Goal: Task Accomplishment & Management: Use online tool/utility

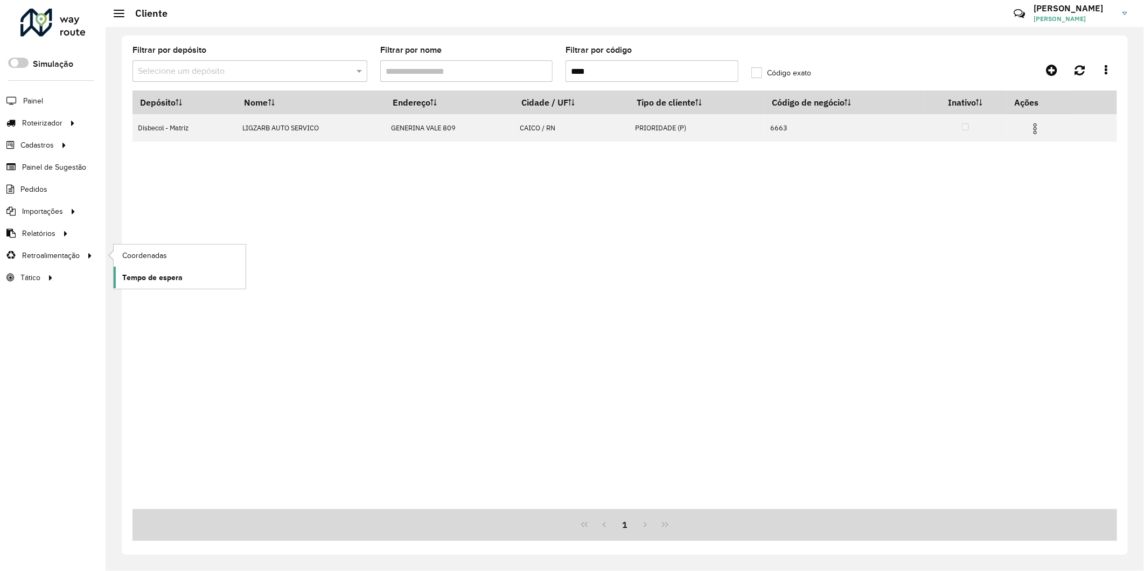
click at [152, 281] on span "Tempo de espera" at bounding box center [152, 277] width 60 height 11
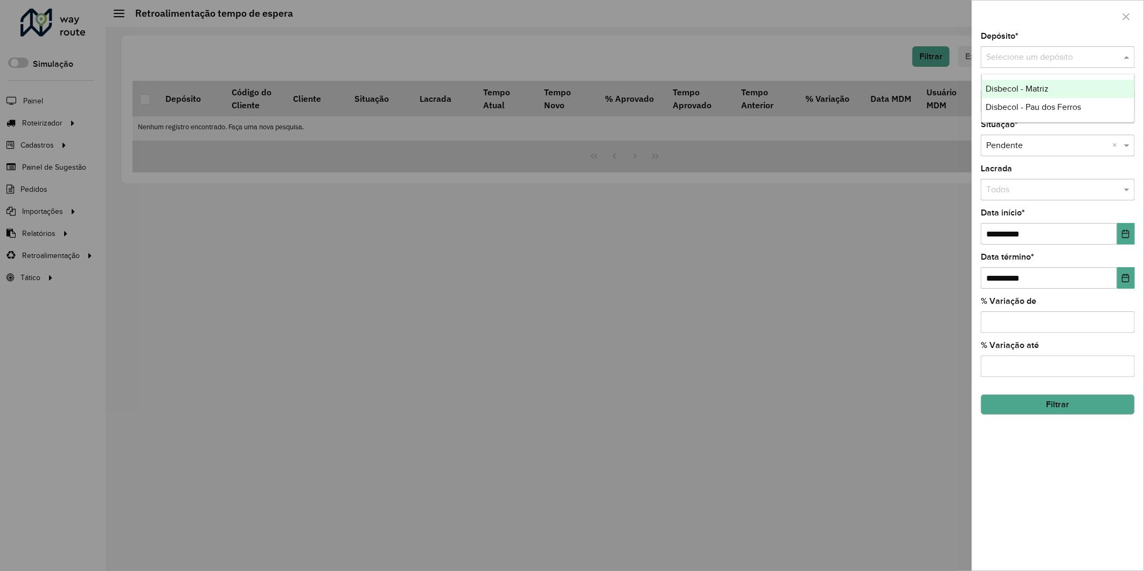
click at [1049, 61] on input "text" at bounding box center [1047, 57] width 122 height 13
click at [787, 183] on div at bounding box center [572, 285] width 1144 height 571
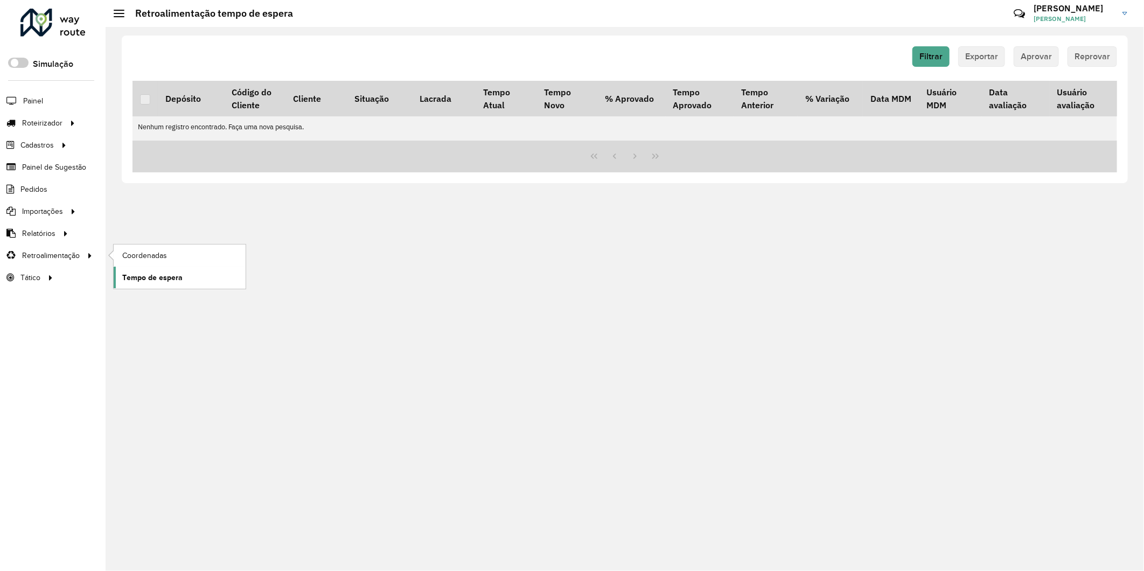
click at [150, 282] on span "Tempo de espera" at bounding box center [152, 277] width 60 height 11
click at [913, 57] on div "Filtrar Exportar Aprovar Reprovar" at bounding box center [625, 56] width 985 height 20
click at [928, 60] on span "Filtrar" at bounding box center [931, 56] width 23 height 9
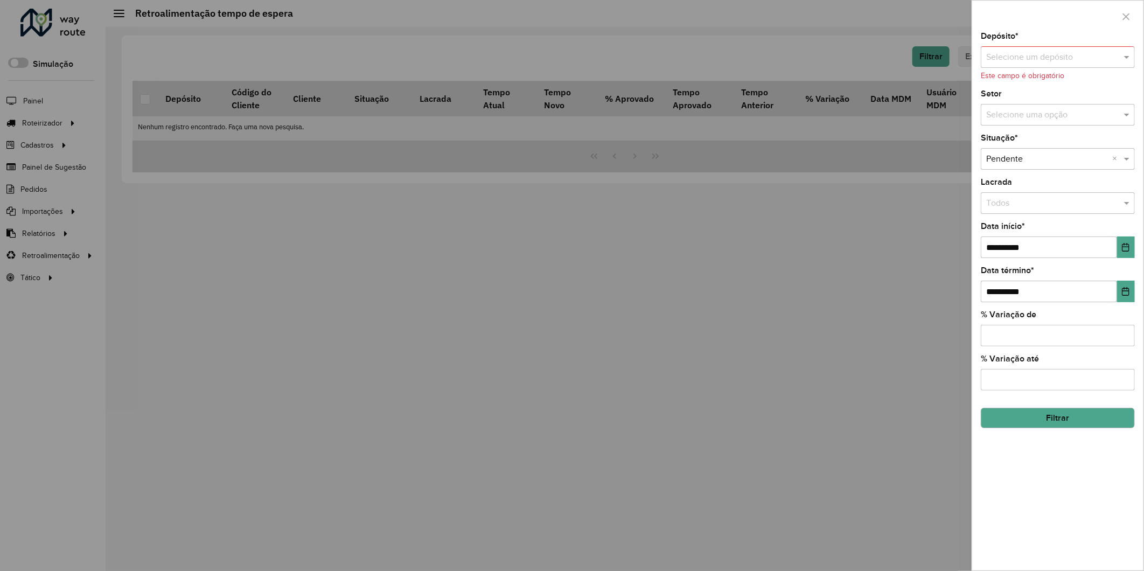
click at [1048, 62] on input "text" at bounding box center [1047, 57] width 122 height 13
click at [1039, 95] on div "Disbecol - Matriz" at bounding box center [1058, 89] width 153 height 18
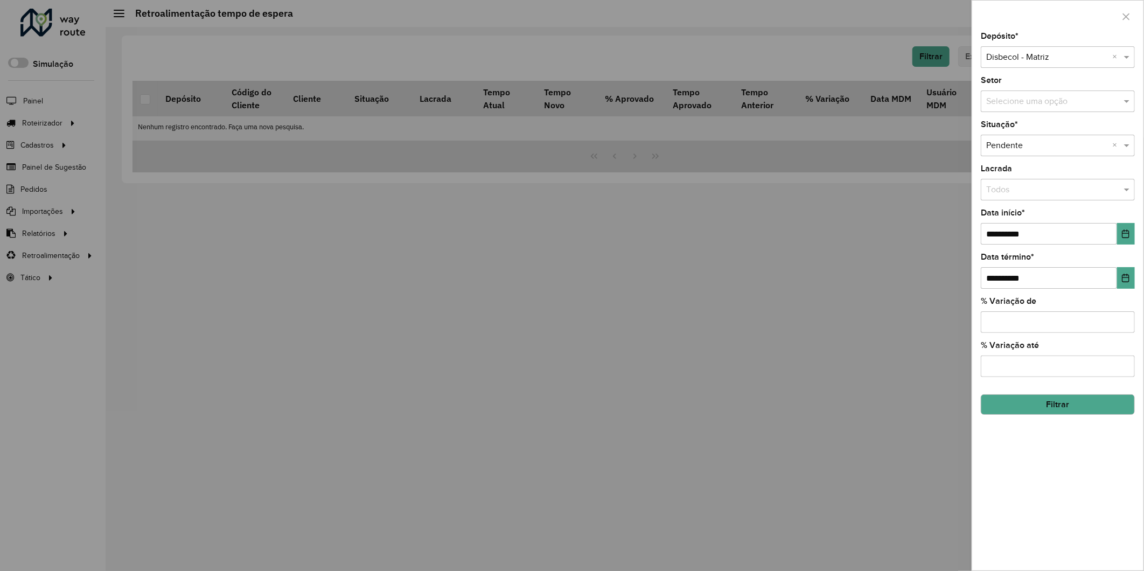
click at [1071, 413] on button "Filtrar" at bounding box center [1058, 404] width 154 height 20
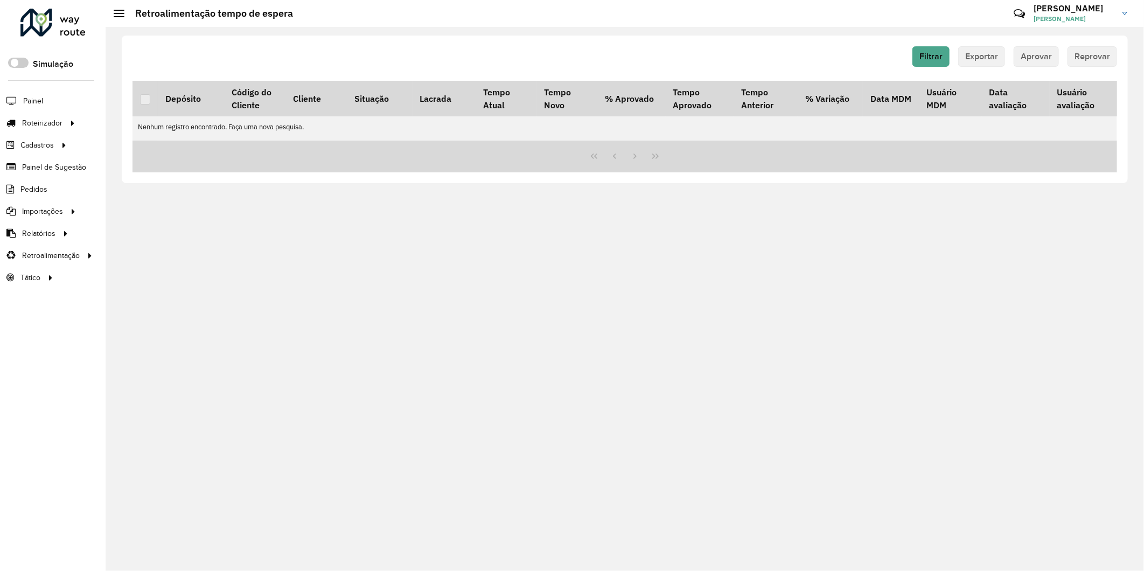
click at [968, 61] on hb-button "Exportar" at bounding box center [981, 56] width 47 height 20
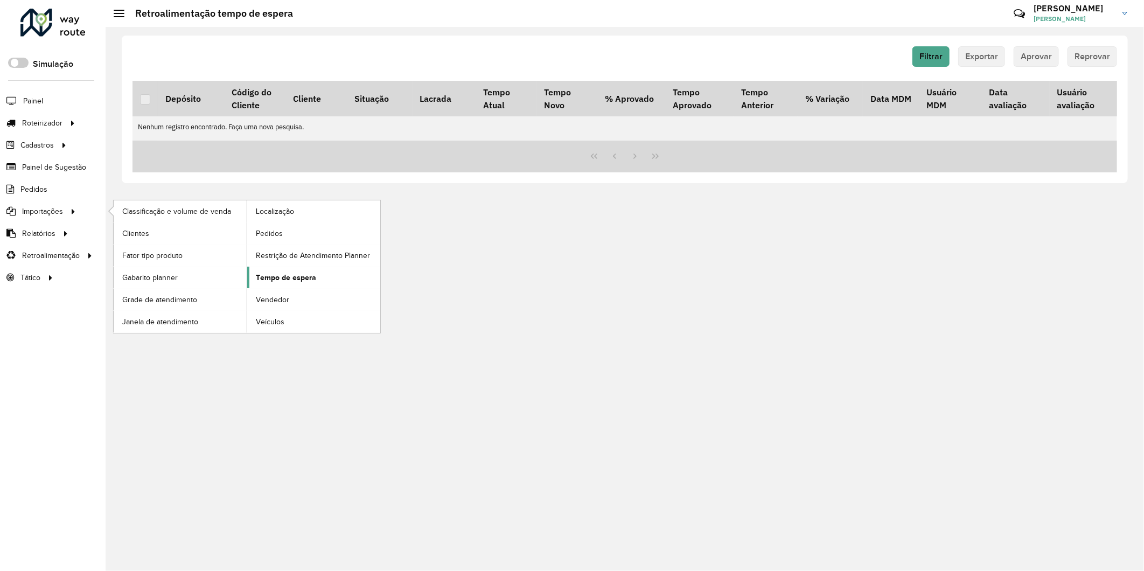
click at [287, 277] on span "Tempo de espera" at bounding box center [286, 277] width 60 height 11
